Goal: Task Accomplishment & Management: Use online tool/utility

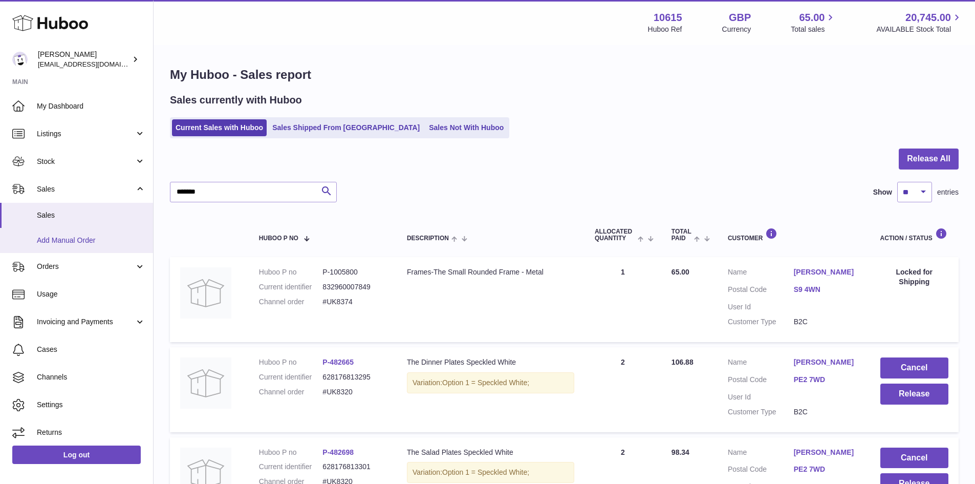
click at [74, 239] on span "Add Manual Order" at bounding box center [91, 241] width 109 height 10
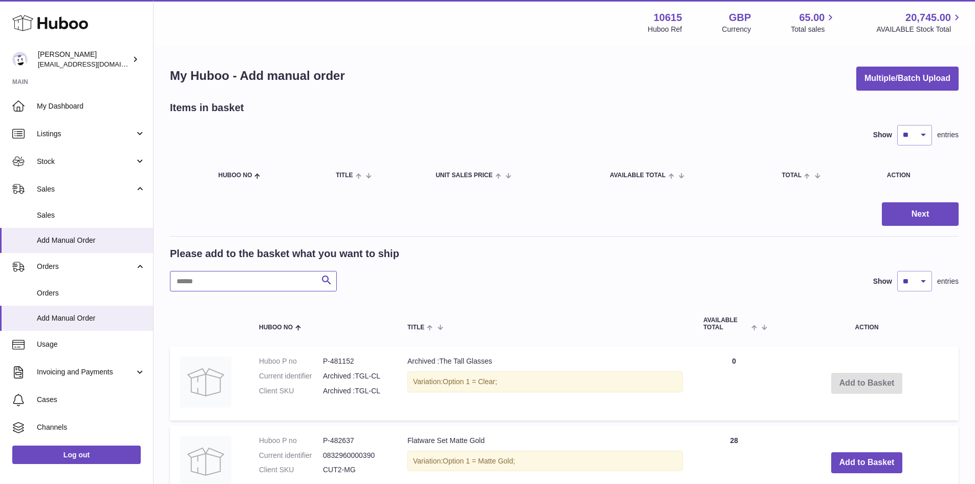
click at [253, 282] on input "text" at bounding box center [253, 281] width 167 height 20
paste input "******"
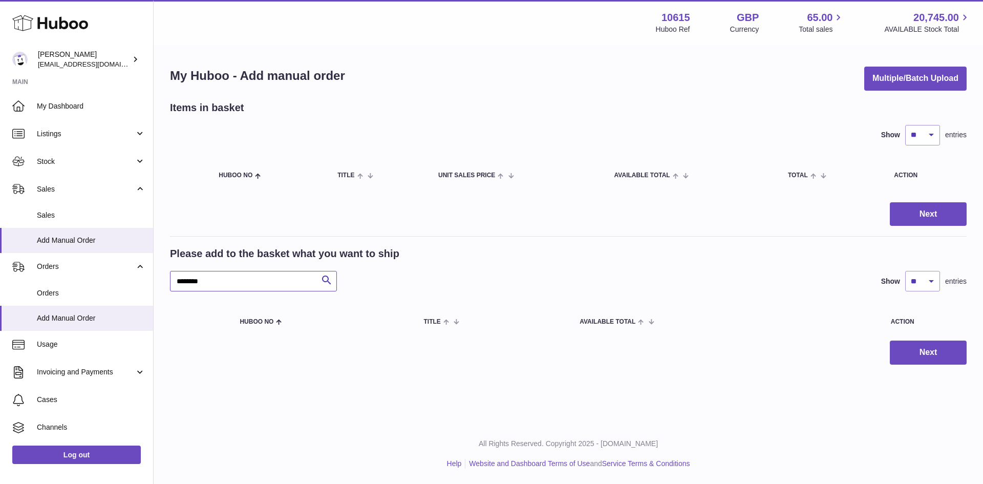
type input "********"
